Goal: Transaction & Acquisition: Purchase product/service

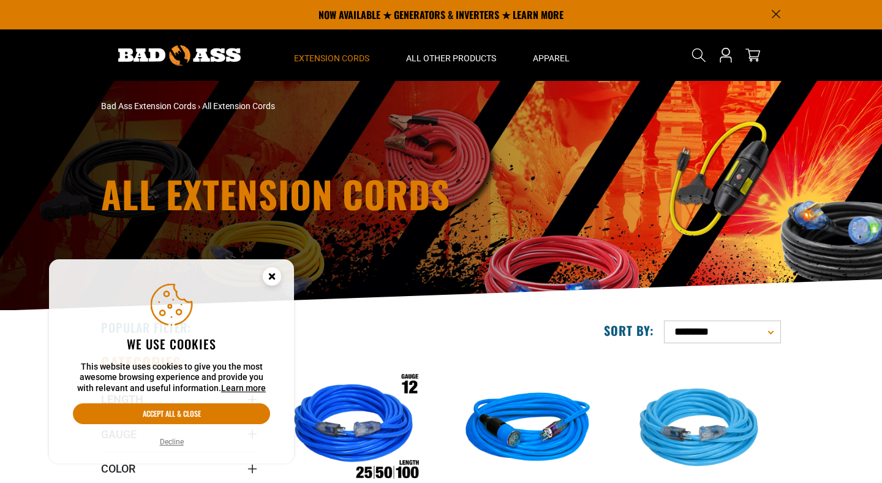
click at [271, 276] on icon "Cookie Consent" at bounding box center [272, 276] width 4 height 4
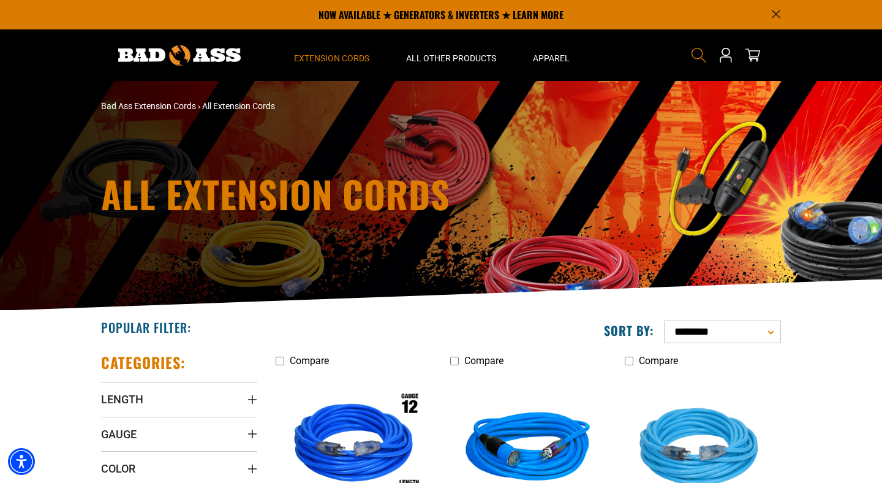
click at [691, 56] on icon "Search" at bounding box center [699, 55] width 16 height 16
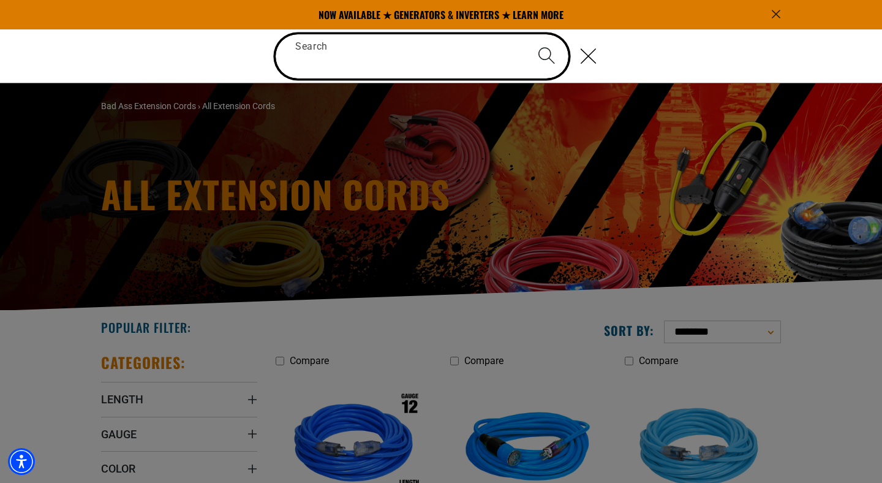
paste input "**********"
type input "**********"
click at [525, 34] on button "Search" at bounding box center [546, 55] width 43 height 43
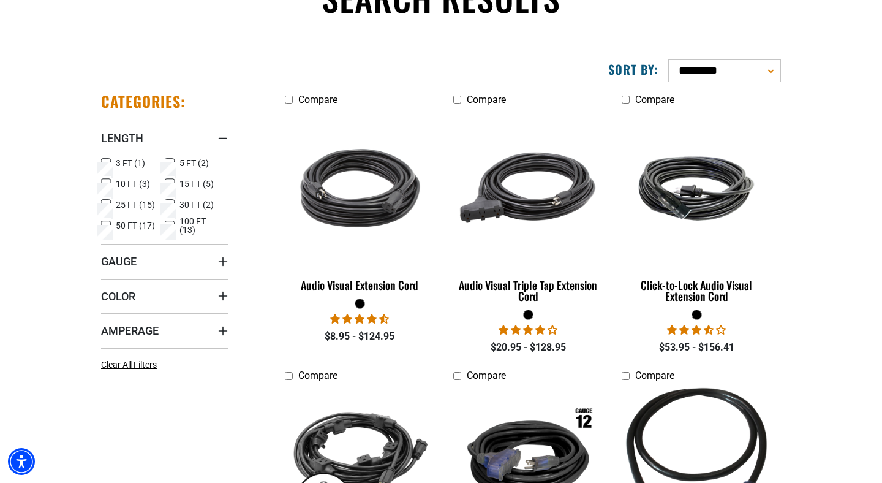
scroll to position [129, 0]
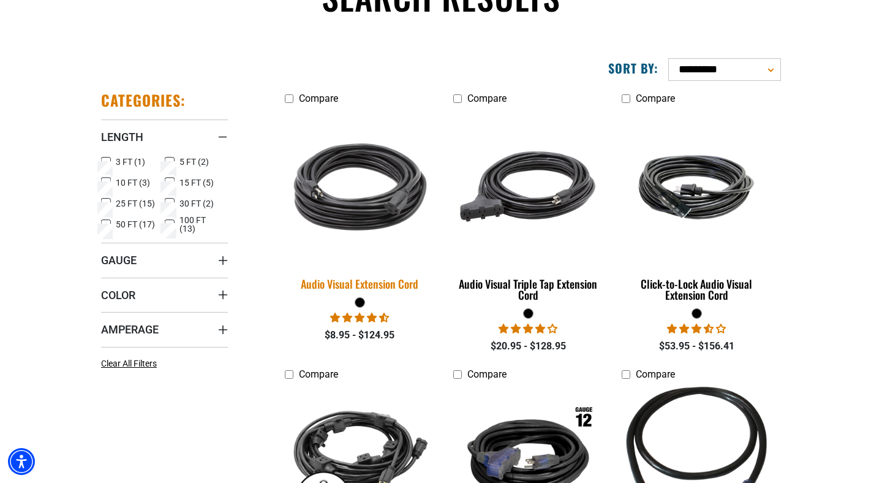
click at [414, 169] on img at bounding box center [361, 186] width 172 height 157
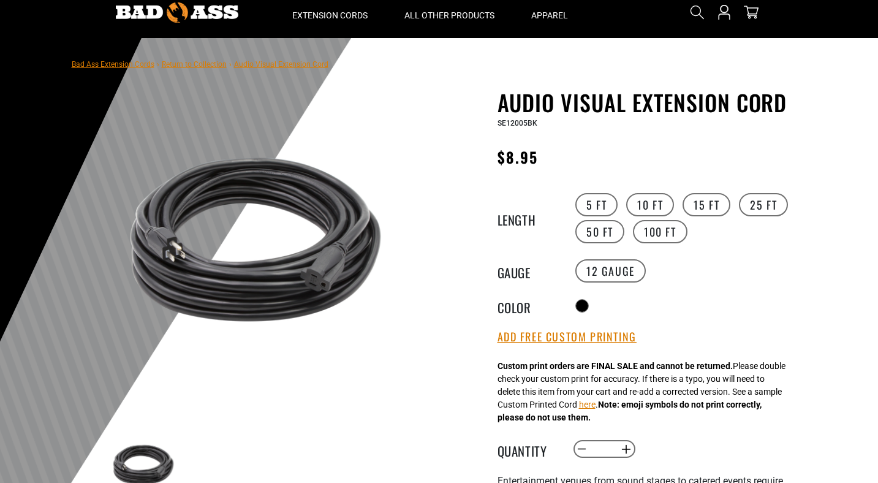
scroll to position [50, 0]
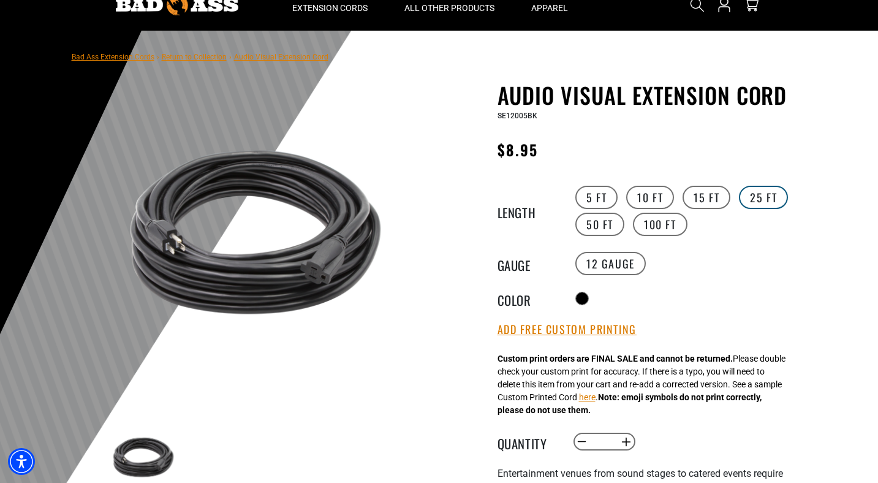
click at [758, 197] on label "25 FT" at bounding box center [763, 197] width 49 height 23
click at [590, 203] on label "5 FT" at bounding box center [596, 197] width 42 height 23
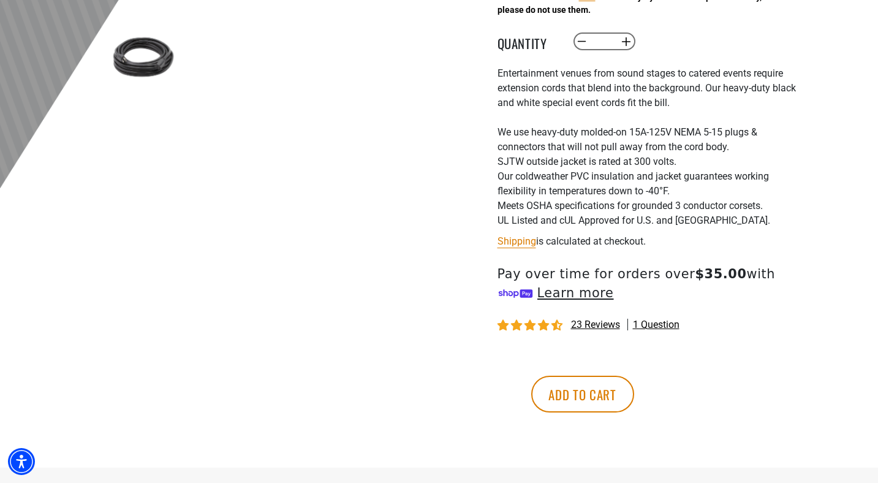
scroll to position [452, 0]
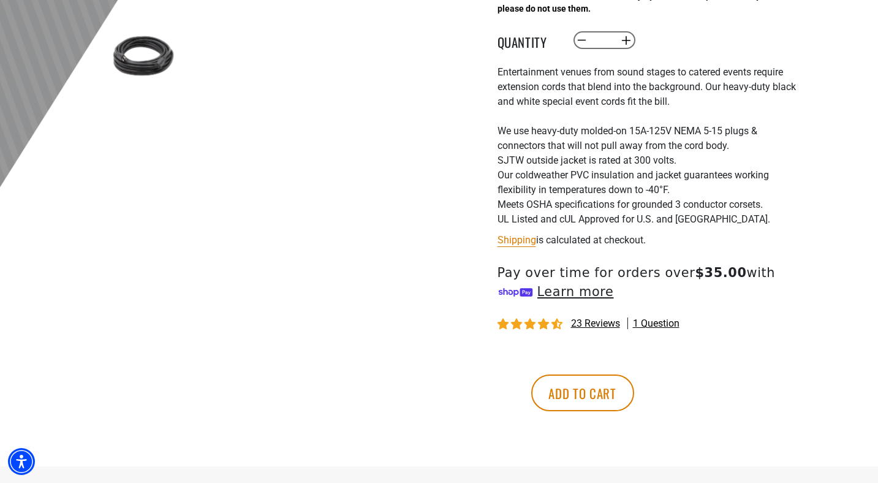
click at [675, 357] on div "More payment options This item is a recurring or deferred purchase. By continui…" at bounding box center [638, 399] width 300 height 98
click at [634, 385] on button "Add to cart" at bounding box center [582, 392] width 103 height 37
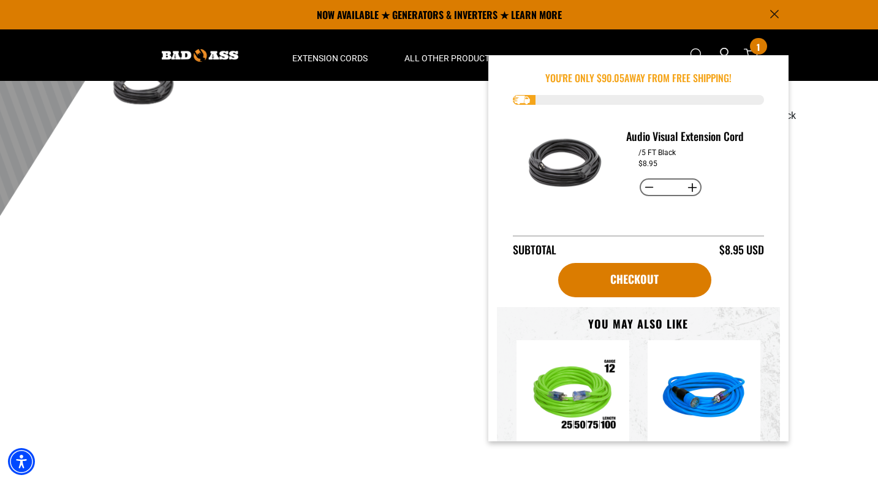
scroll to position [422, 0]
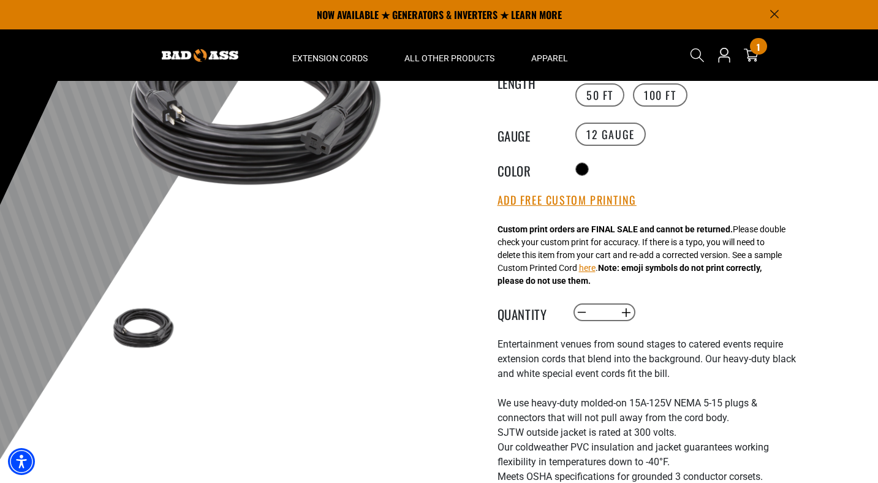
scroll to position [0, 0]
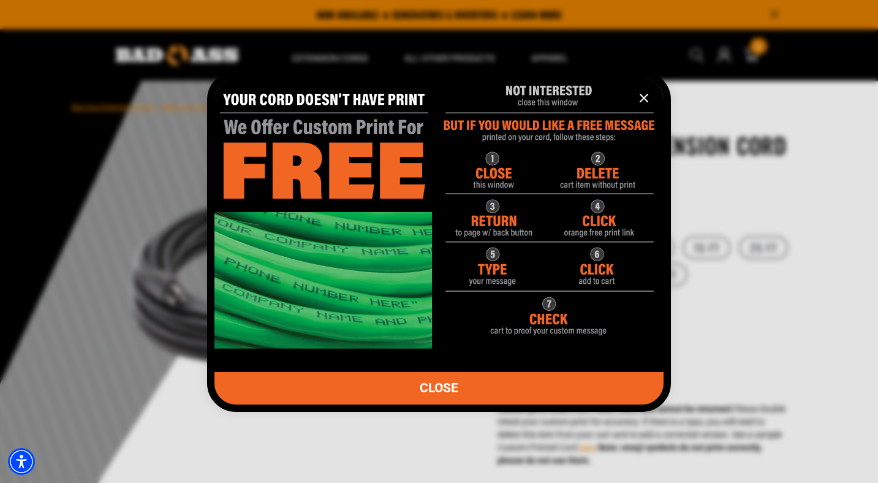
click at [602, 245] on img "information" at bounding box center [438, 207] width 449 height 281
click at [644, 90] on button "information" at bounding box center [644, 98] width 25 height 25
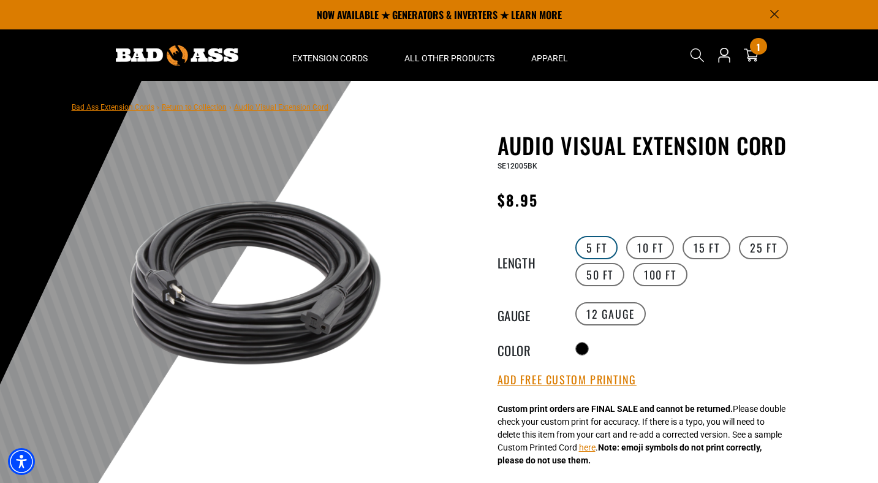
click at [597, 246] on label "5 FT" at bounding box center [596, 247] width 42 height 23
click at [607, 249] on label "5 FT" at bounding box center [596, 247] width 42 height 23
click at [694, 249] on label "15 FT" at bounding box center [707, 247] width 48 height 23
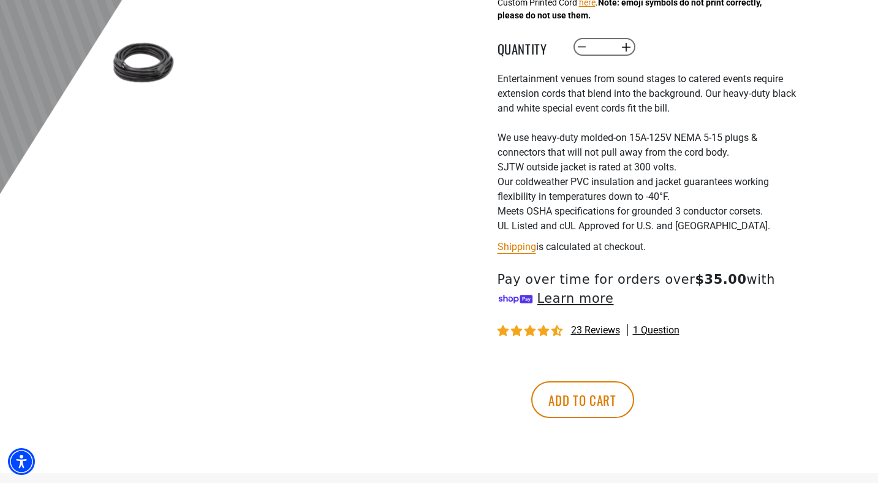
scroll to position [520, 0]
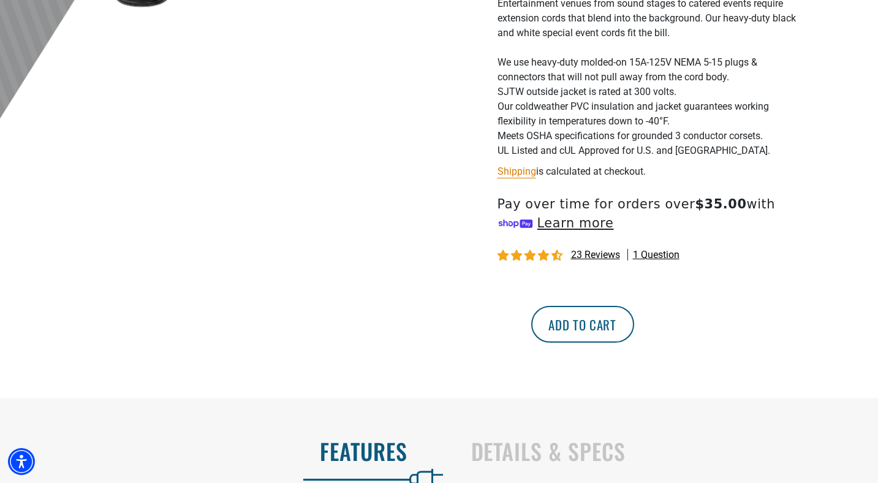
click at [634, 334] on button "Add to cart" at bounding box center [582, 324] width 103 height 37
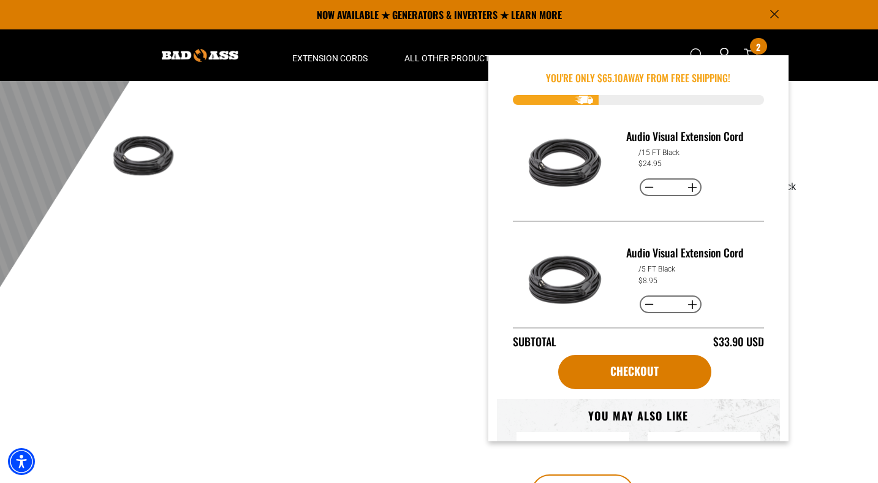
scroll to position [332, 0]
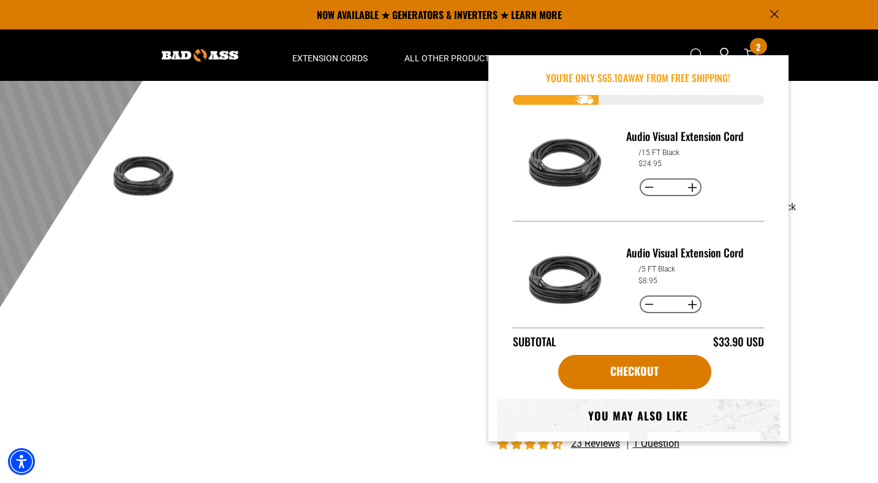
click at [810, 213] on div at bounding box center [439, 49] width 878 height 601
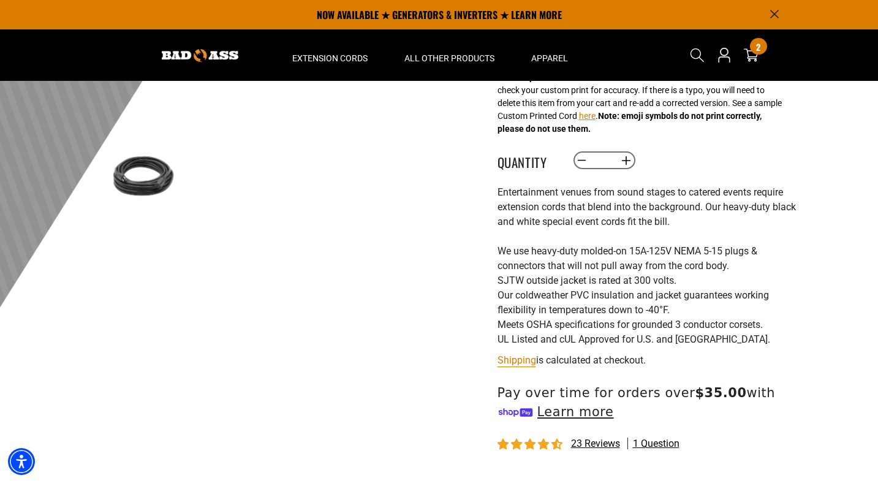
scroll to position [0, 0]
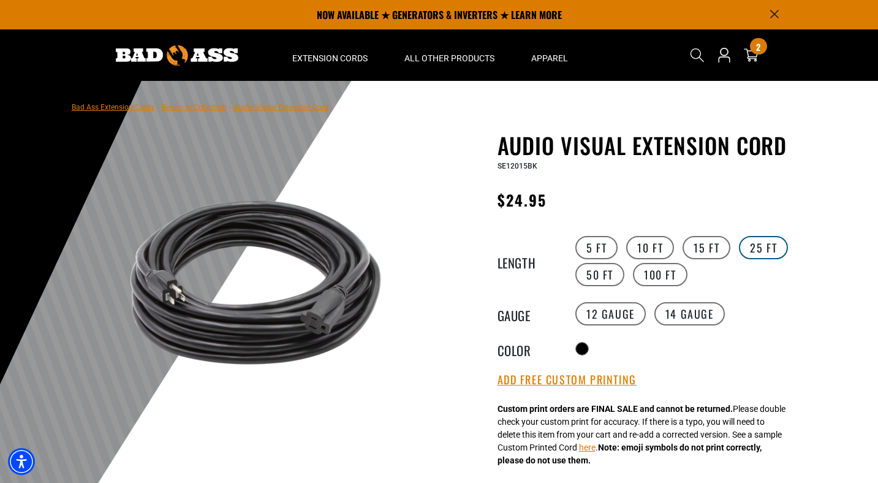
click at [773, 240] on label "25 FT" at bounding box center [763, 247] width 49 height 23
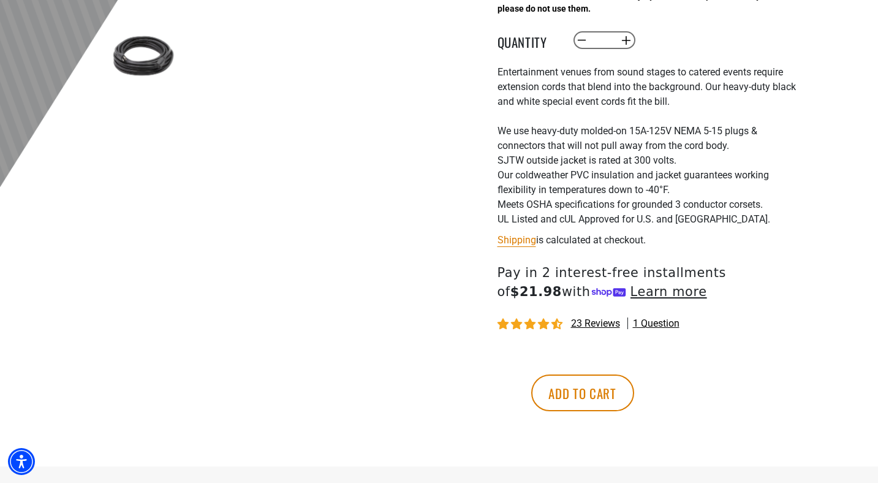
scroll to position [526, 0]
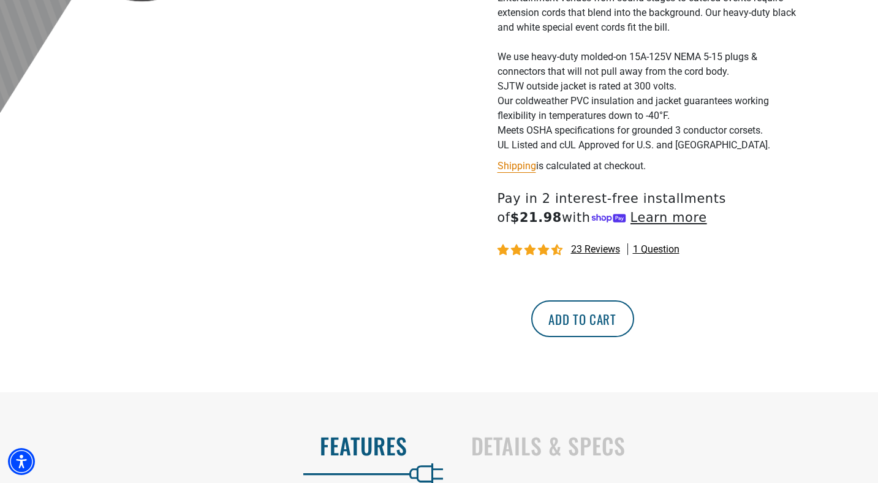
click at [634, 323] on button "Add to cart" at bounding box center [582, 318] width 103 height 37
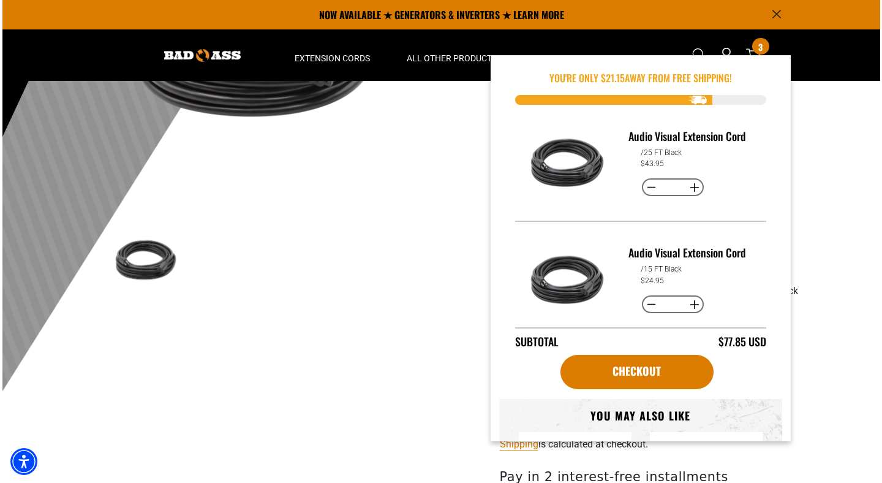
scroll to position [0, 0]
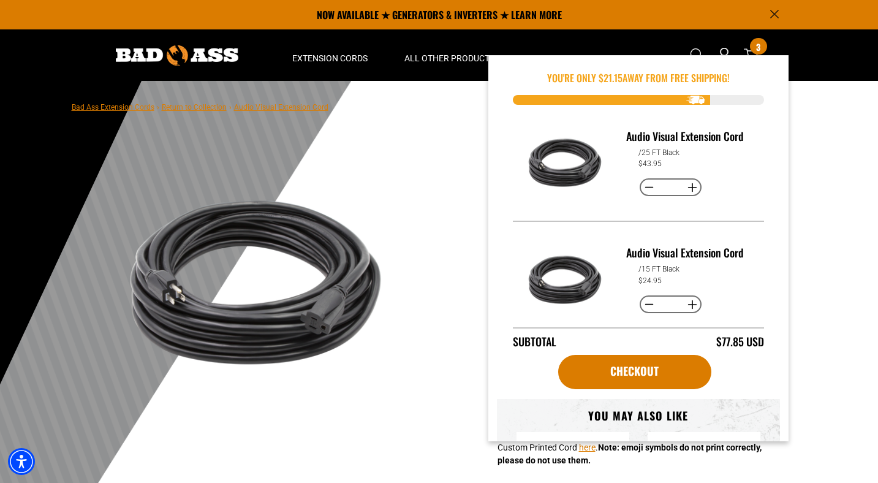
click at [403, 209] on div "1 of 1 Previous Next" at bounding box center [255, 282] width 300 height 300
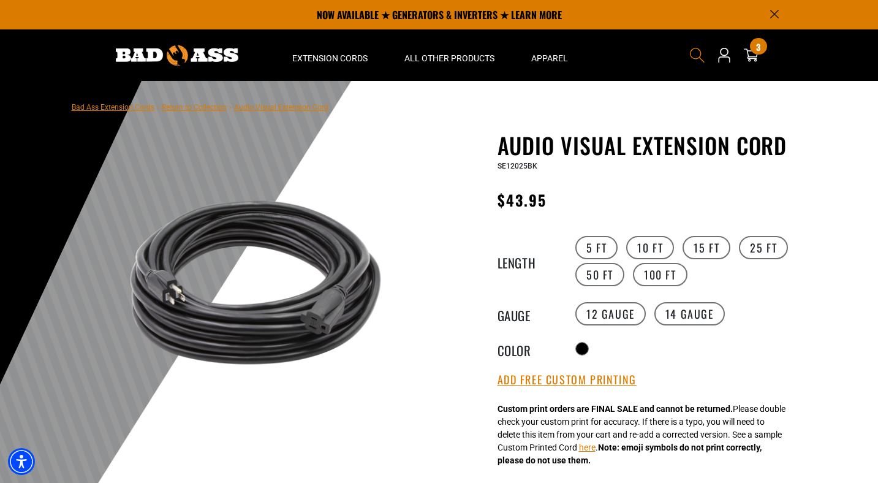
click at [693, 58] on icon "Search" at bounding box center [697, 55] width 16 height 16
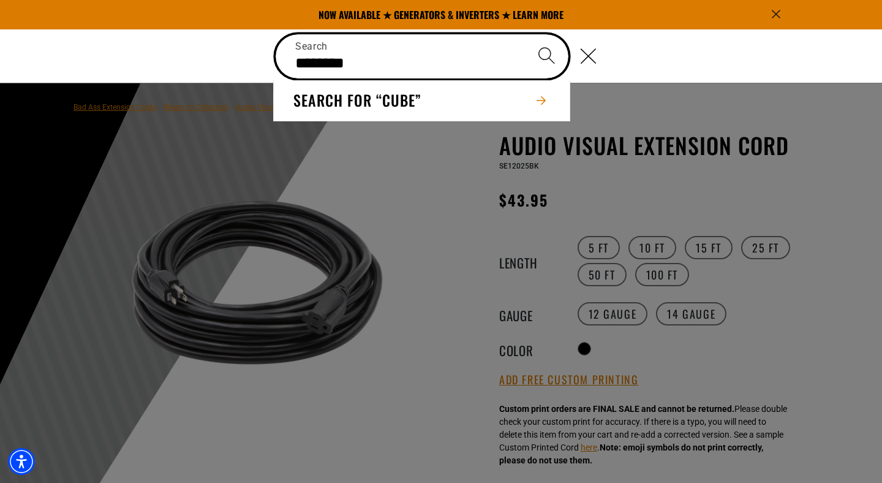
type input "********"
click at [525, 34] on button "Search" at bounding box center [546, 55] width 43 height 43
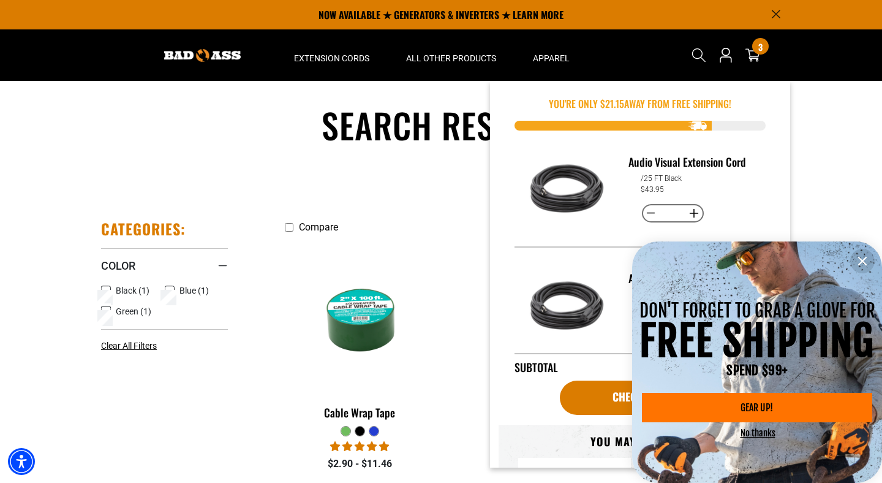
click at [751, 64] on div "Cart 3 3 items" at bounding box center [753, 55] width 20 height 43
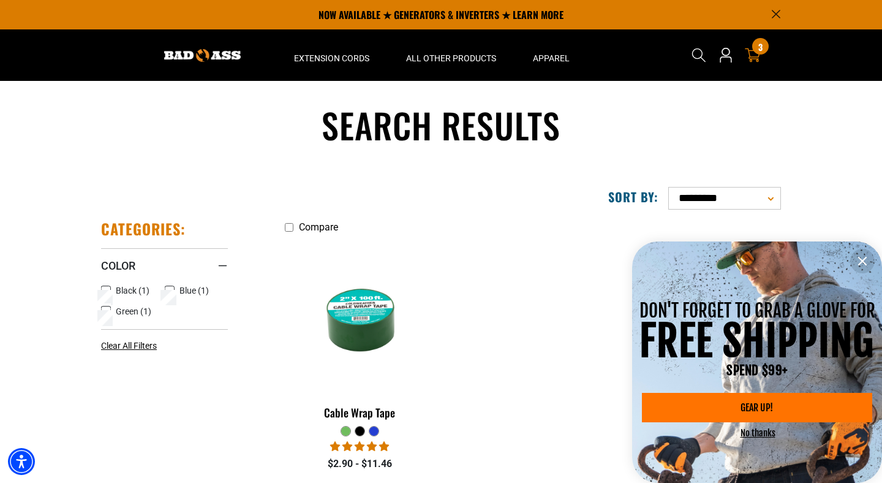
click at [754, 55] on icon at bounding box center [753, 55] width 16 height 16
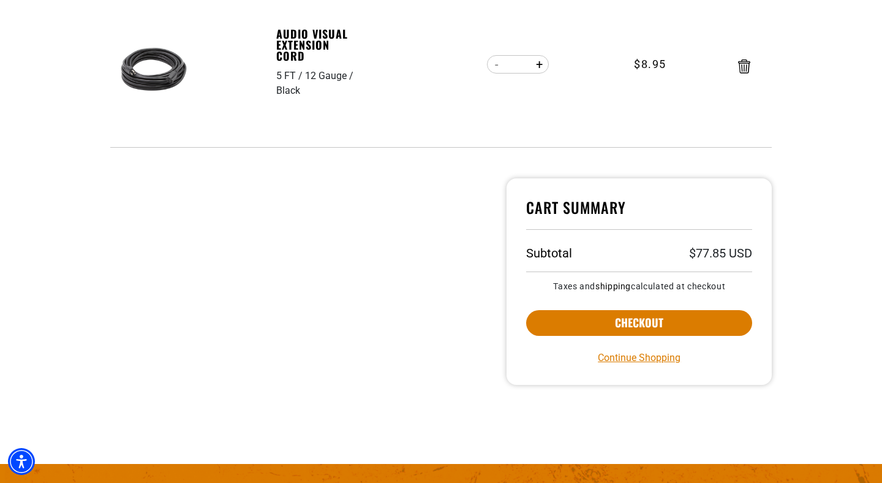
scroll to position [621, 0]
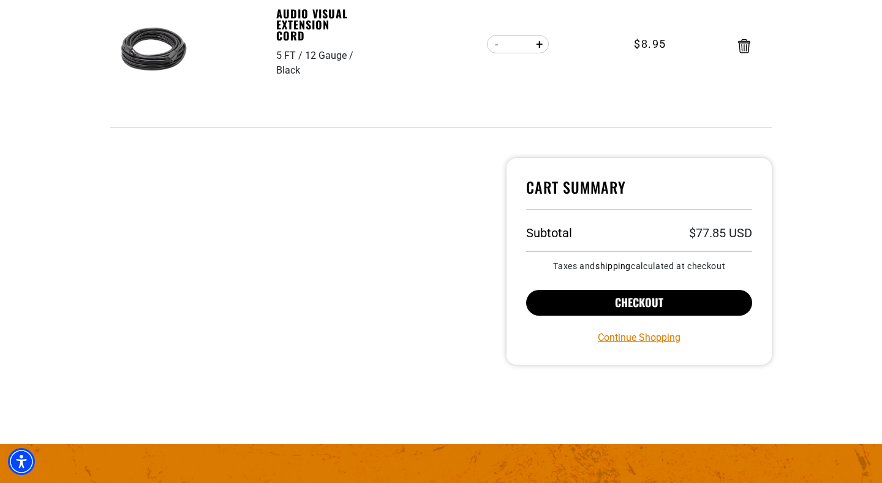
click at [628, 301] on button "Checkout" at bounding box center [639, 303] width 226 height 26
